Goal: Task Accomplishment & Management: Complete application form

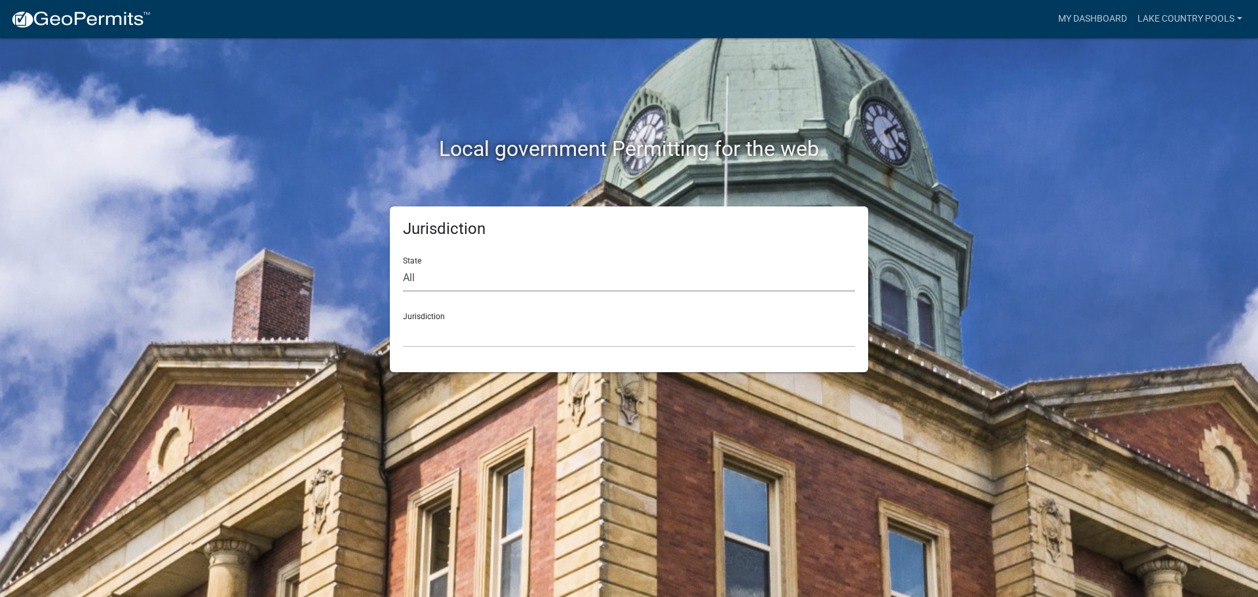
click at [443, 281] on select "All [US_STATE] [US_STATE] [US_STATE] [US_STATE] [US_STATE] [US_STATE] [US_STATE…" at bounding box center [629, 278] width 452 height 27
select select "[US_STATE]"
click at [403, 265] on select "All [US_STATE] [US_STATE] [US_STATE] [US_STATE] [US_STATE] [US_STATE] [US_STATE…" at bounding box center [629, 278] width 452 height 27
click at [436, 322] on select "[GEOGRAPHIC_DATA], [US_STATE][PERSON_NAME][GEOGRAPHIC_DATA], [US_STATE][PERSON_…" at bounding box center [629, 333] width 452 height 27
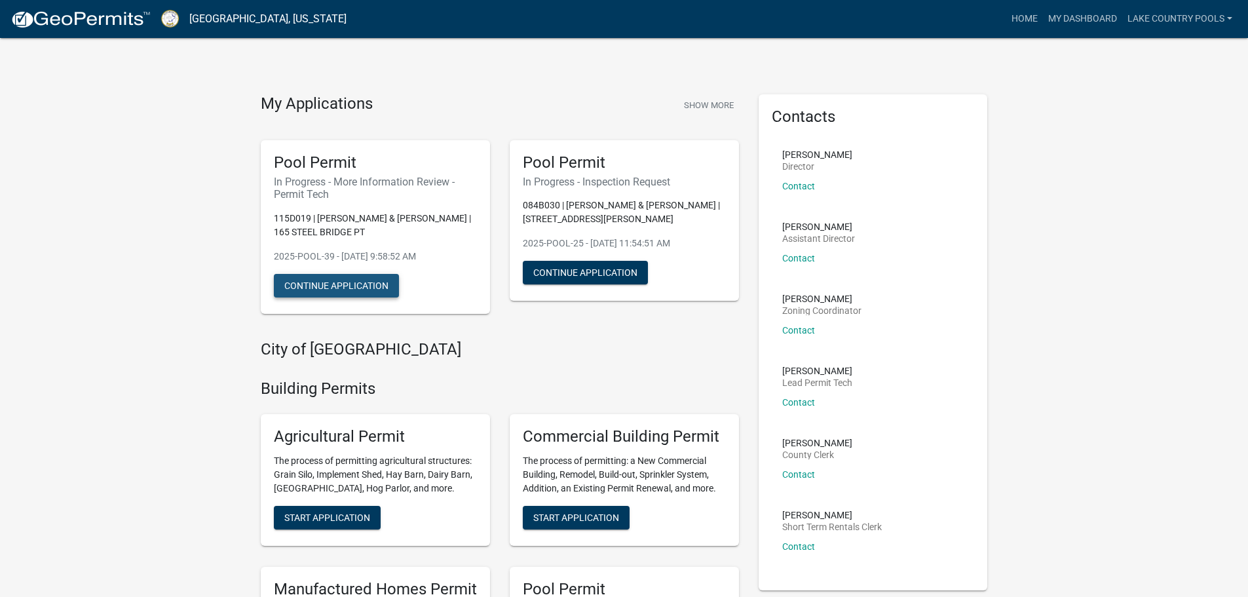
click at [372, 284] on button "Continue Application" at bounding box center [336, 286] width 125 height 24
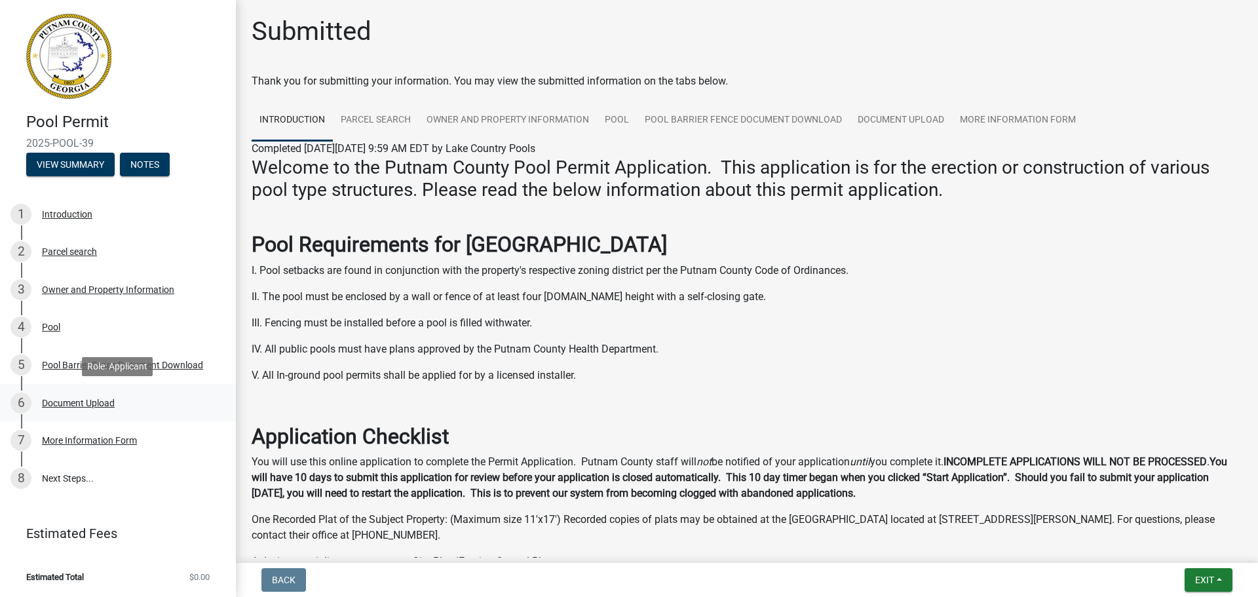
click at [87, 409] on div "6 Document Upload" at bounding box center [112, 402] width 204 height 21
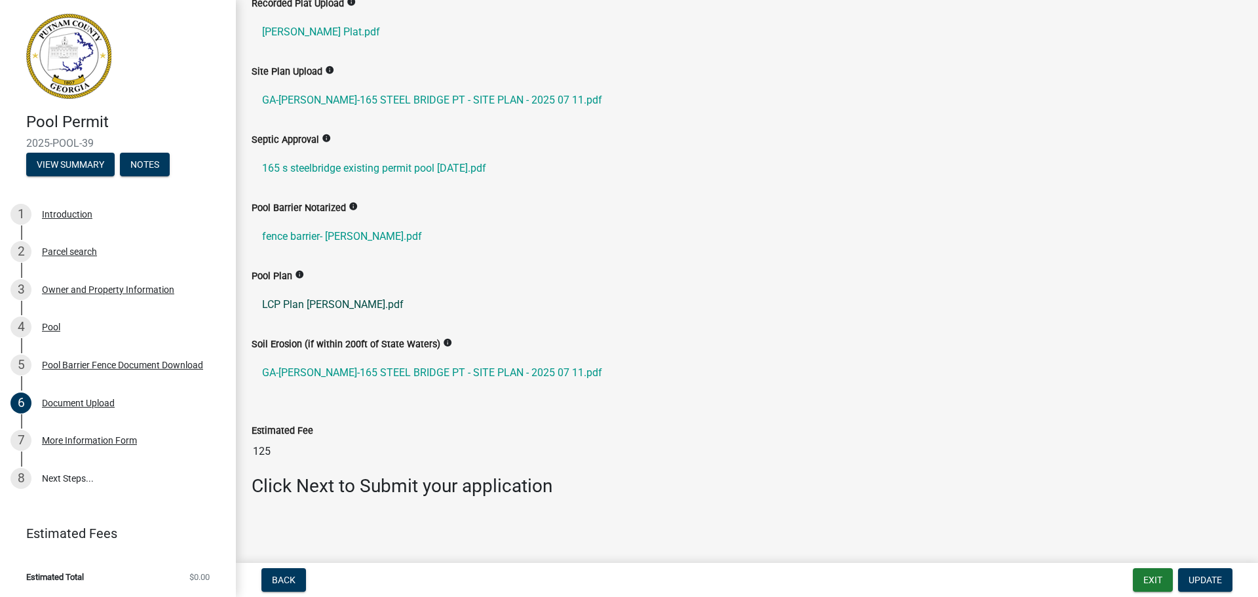
scroll to position [79, 0]
click at [73, 447] on div "7 More Information Form" at bounding box center [112, 440] width 204 height 21
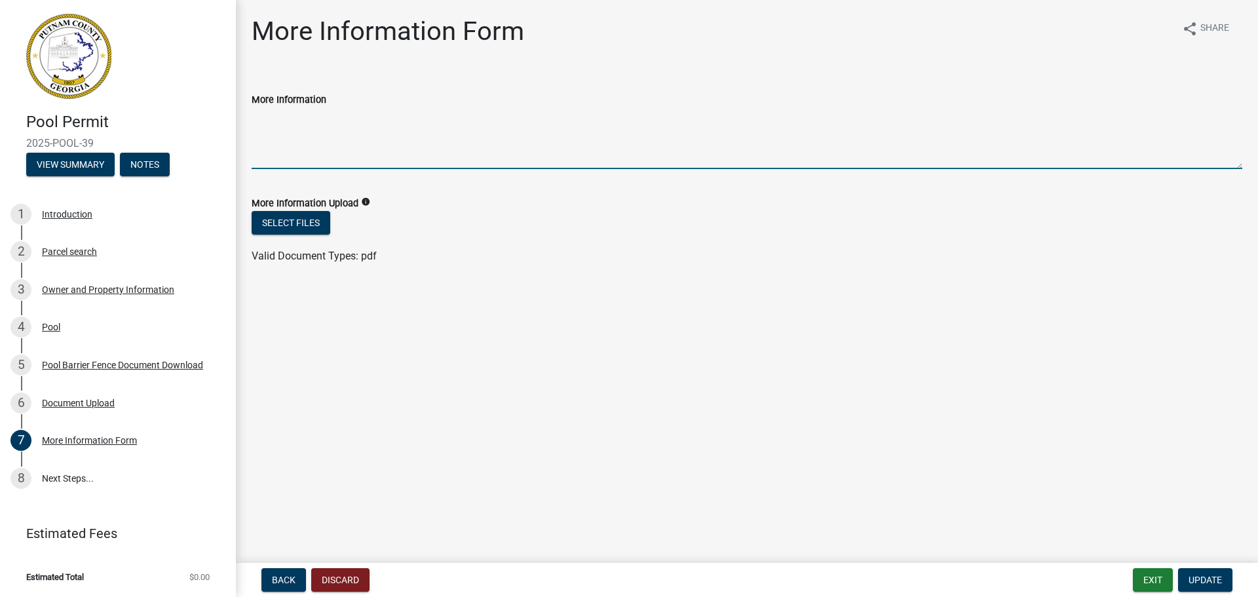
click at [288, 146] on textarea "More Information" at bounding box center [747, 138] width 990 height 62
click at [297, 214] on button "Select files" at bounding box center [291, 223] width 79 height 24
click at [309, 160] on textarea "More Information" at bounding box center [747, 138] width 990 height 62
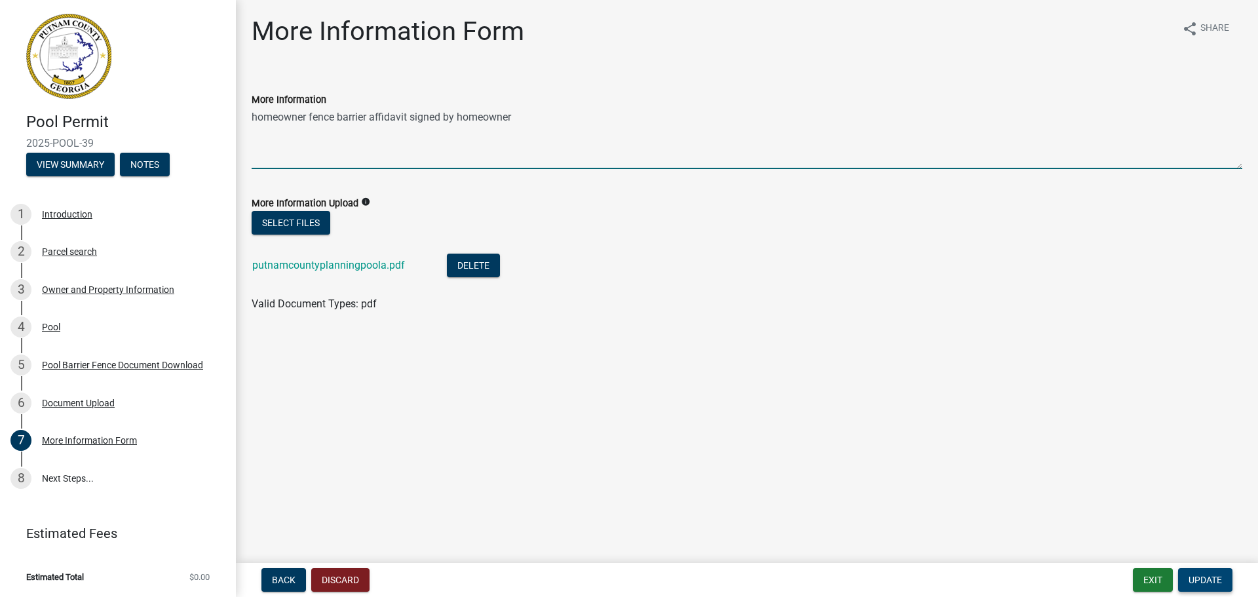
type textarea "homeowner fence barrier affidavit signed by homeowner"
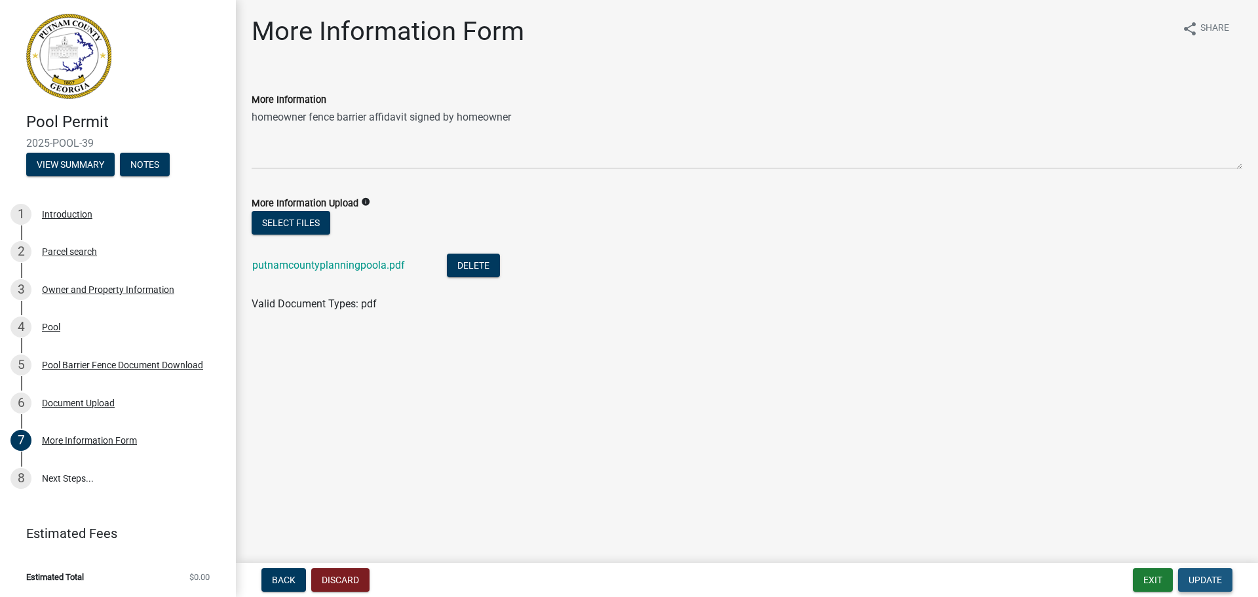
click at [1213, 576] on span "Update" at bounding box center [1204, 579] width 33 height 10
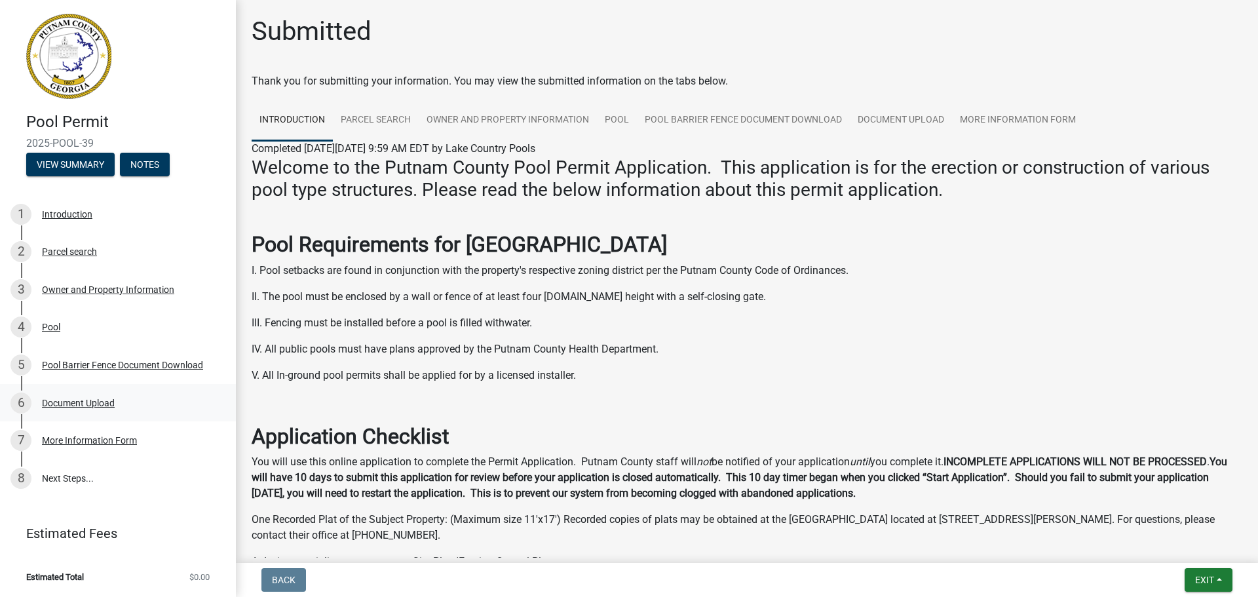
click at [105, 395] on div "6 Document Upload" at bounding box center [112, 402] width 204 height 21
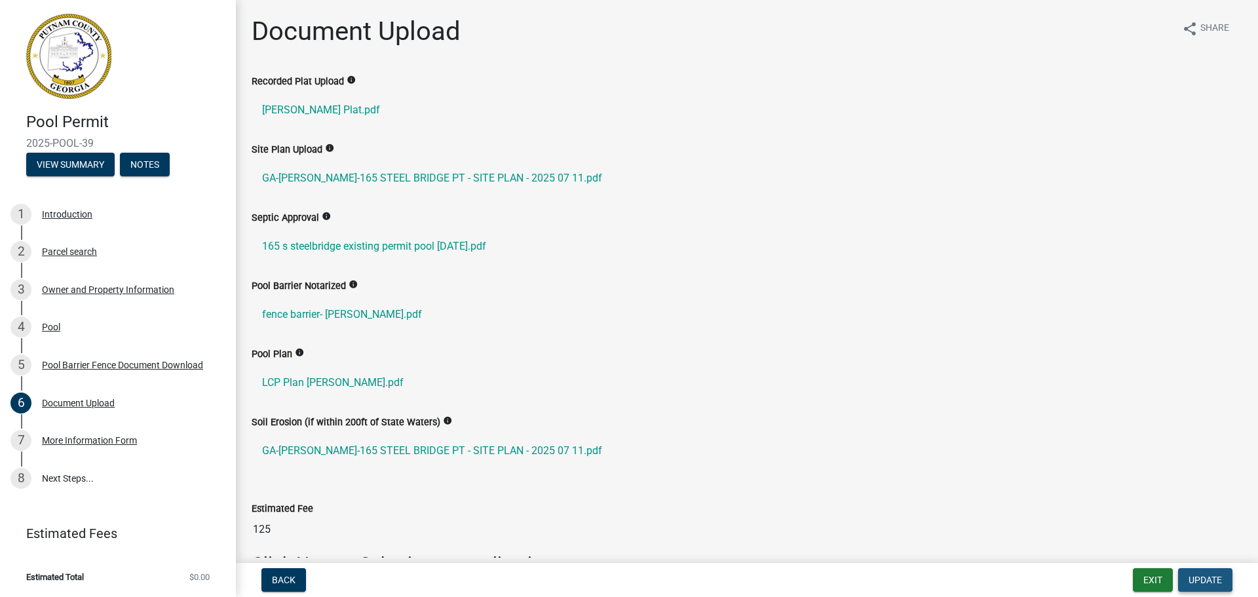
click at [1212, 581] on span "Update" at bounding box center [1204, 579] width 33 height 10
click at [1155, 584] on button "Exit" at bounding box center [1153, 580] width 40 height 24
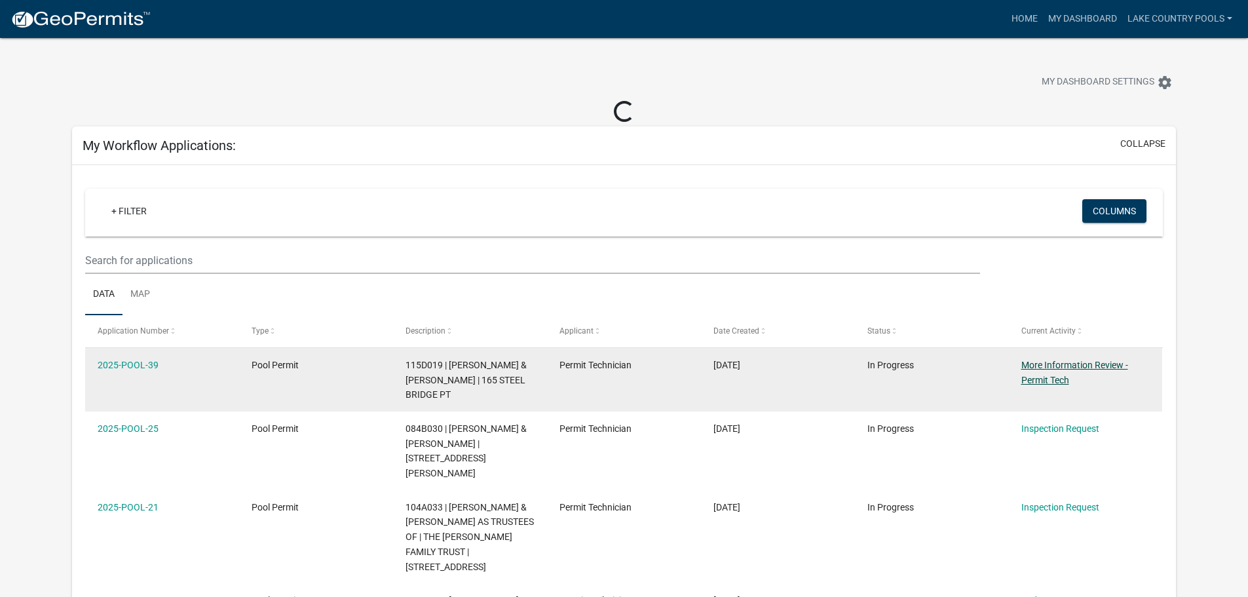
click at [1066, 373] on link "More Information Review - Permit Tech" at bounding box center [1074, 373] width 107 height 26
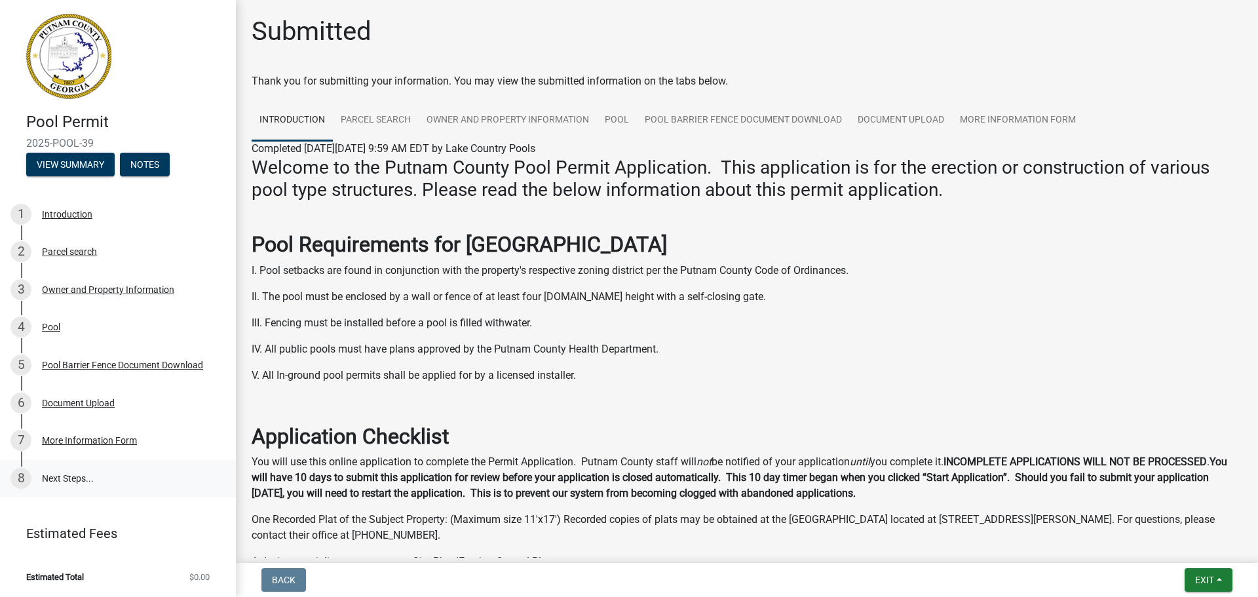
click at [68, 478] on link "8 Next Steps..." at bounding box center [118, 478] width 236 height 38
click at [65, 438] on div "More Information Form" at bounding box center [89, 440] width 95 height 9
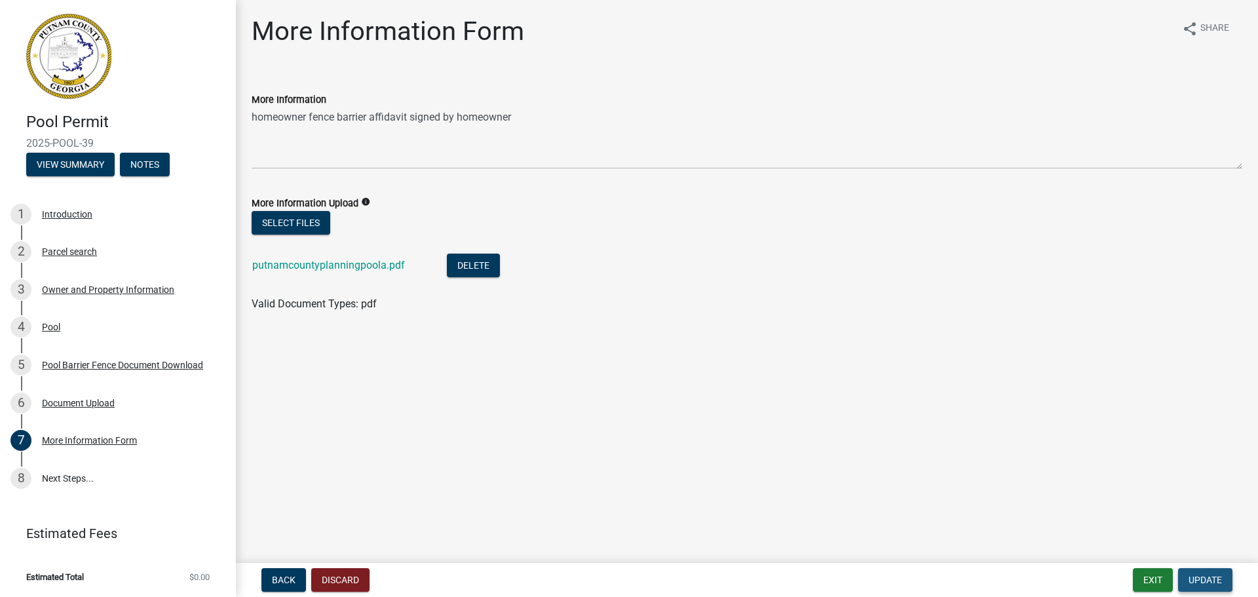
click at [1210, 581] on span "Update" at bounding box center [1204, 579] width 33 height 10
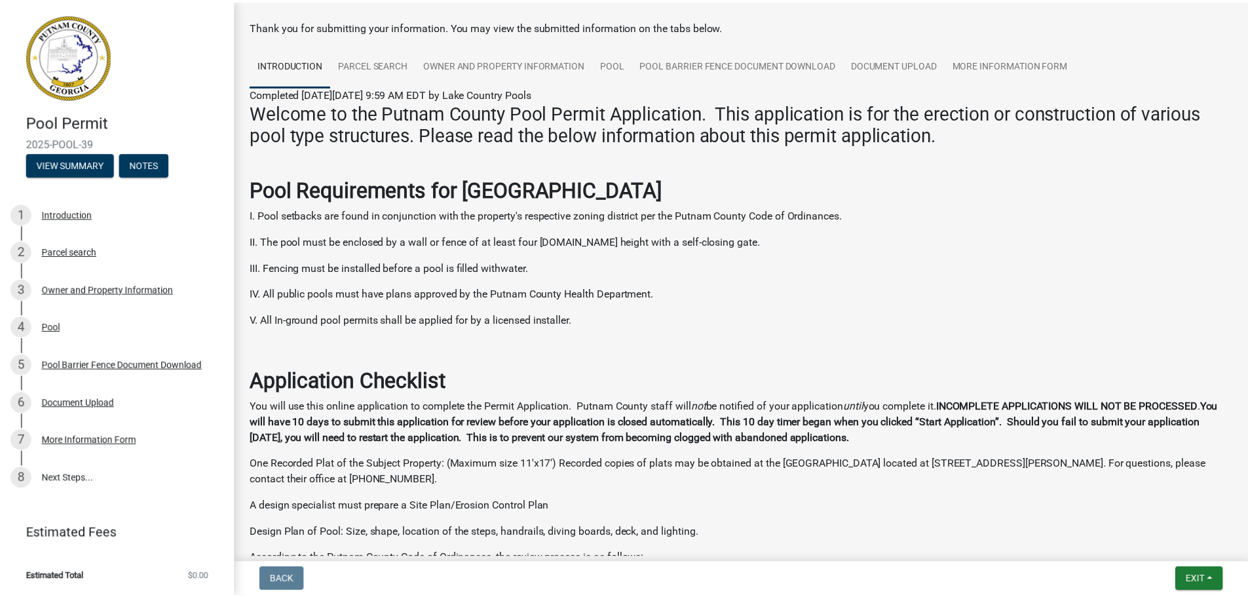
scroll to position [262, 0]
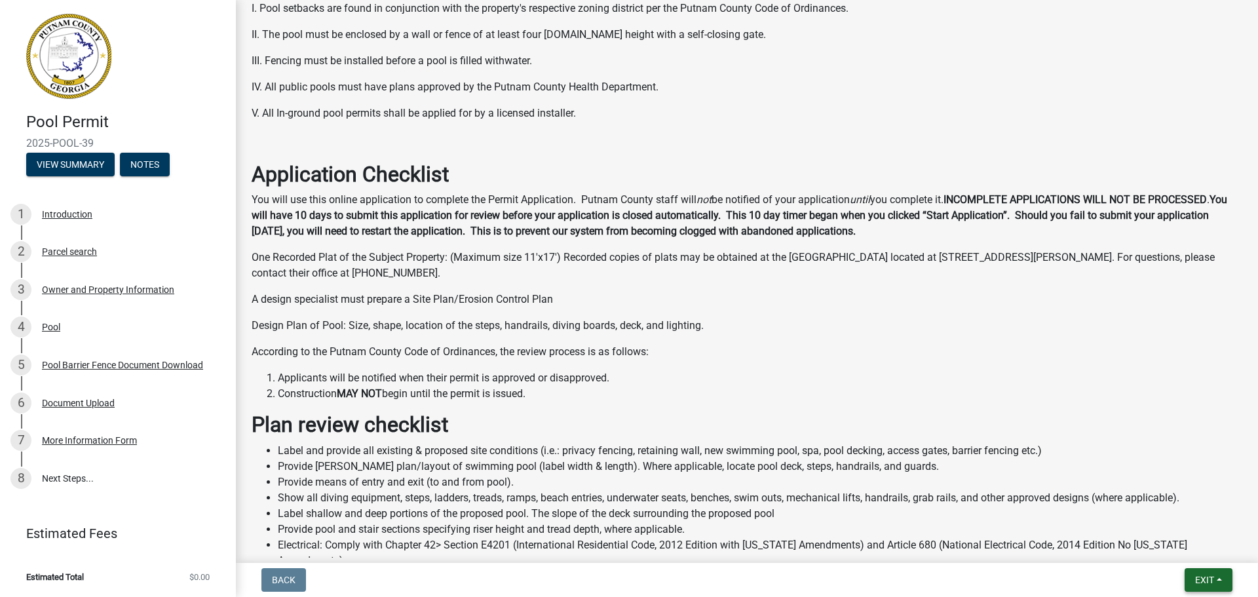
click at [1213, 571] on nav "Back Exit Save Save & Exit" at bounding box center [747, 580] width 1022 height 34
click at [1215, 578] on button "Exit" at bounding box center [1208, 580] width 48 height 24
click at [1159, 539] on button "Save & Exit" at bounding box center [1179, 545] width 105 height 31
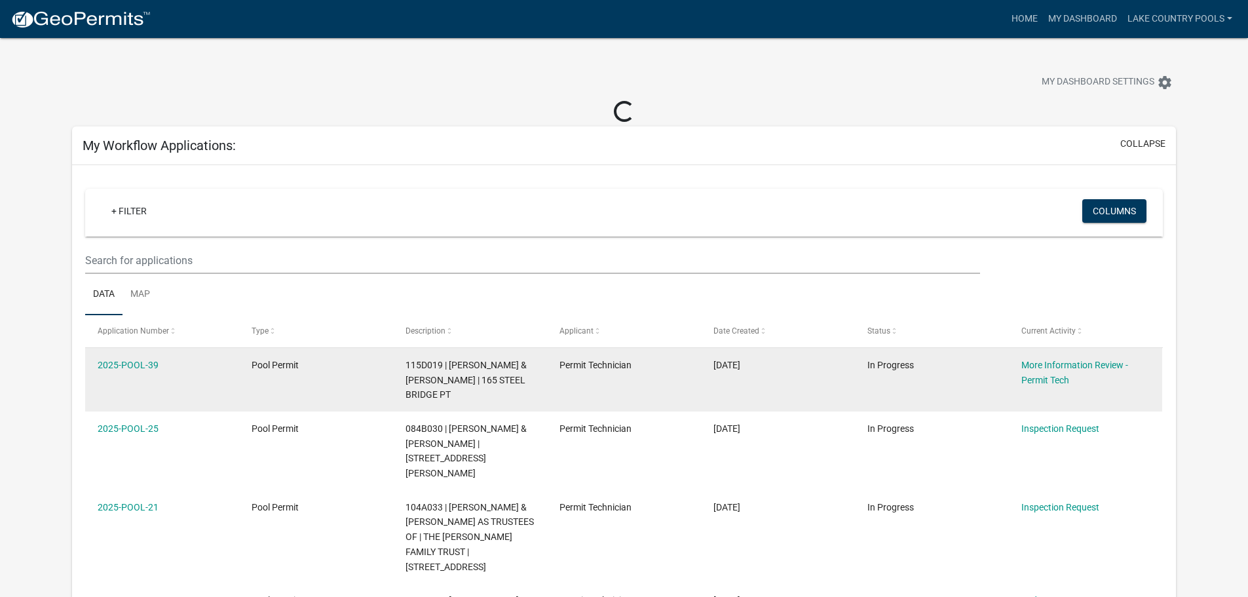
click at [669, 381] on datatable-body-cell "Permit Technician" at bounding box center [624, 380] width 154 height 64
